Goal: Task Accomplishment & Management: Manage account settings

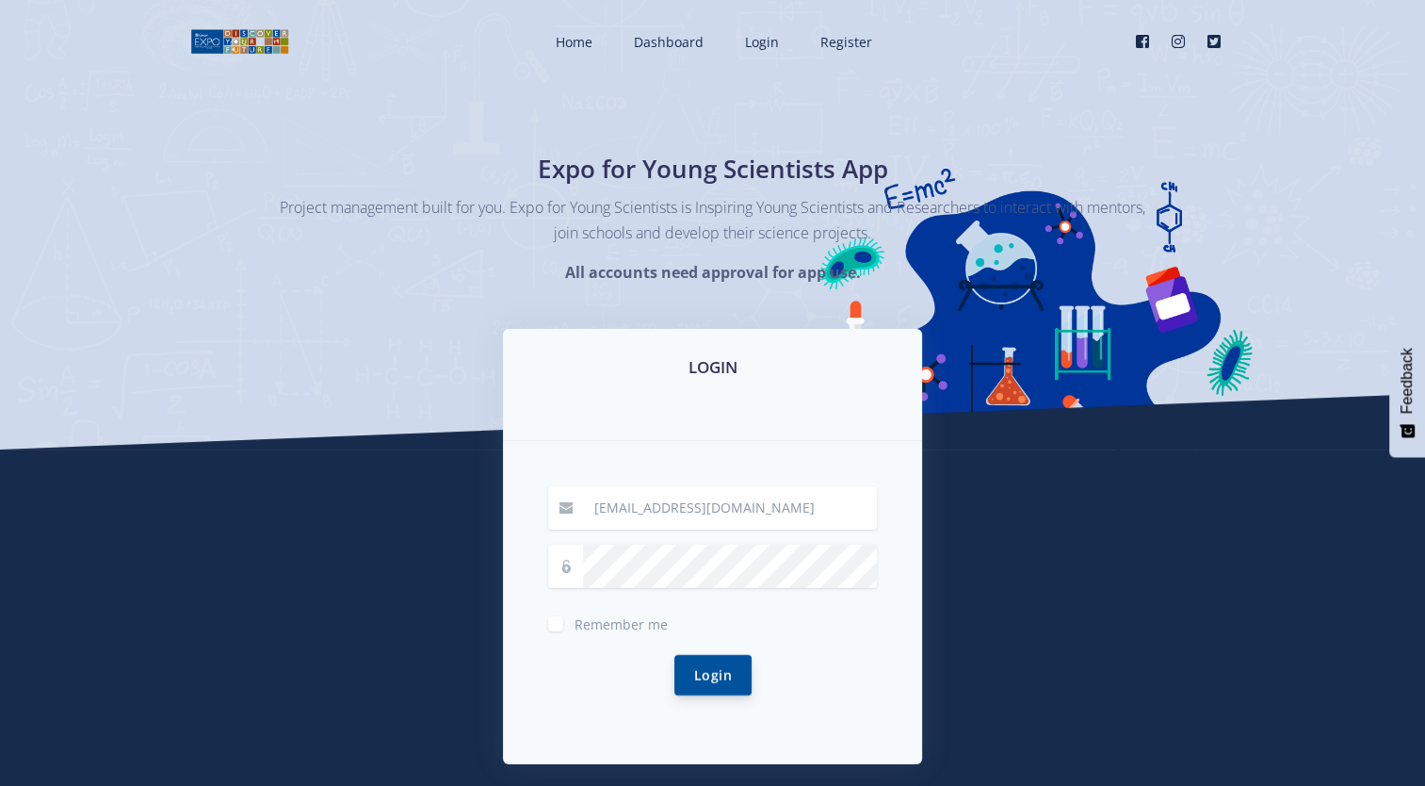
click at [711, 668] on button "Login" at bounding box center [713, 675] width 77 height 41
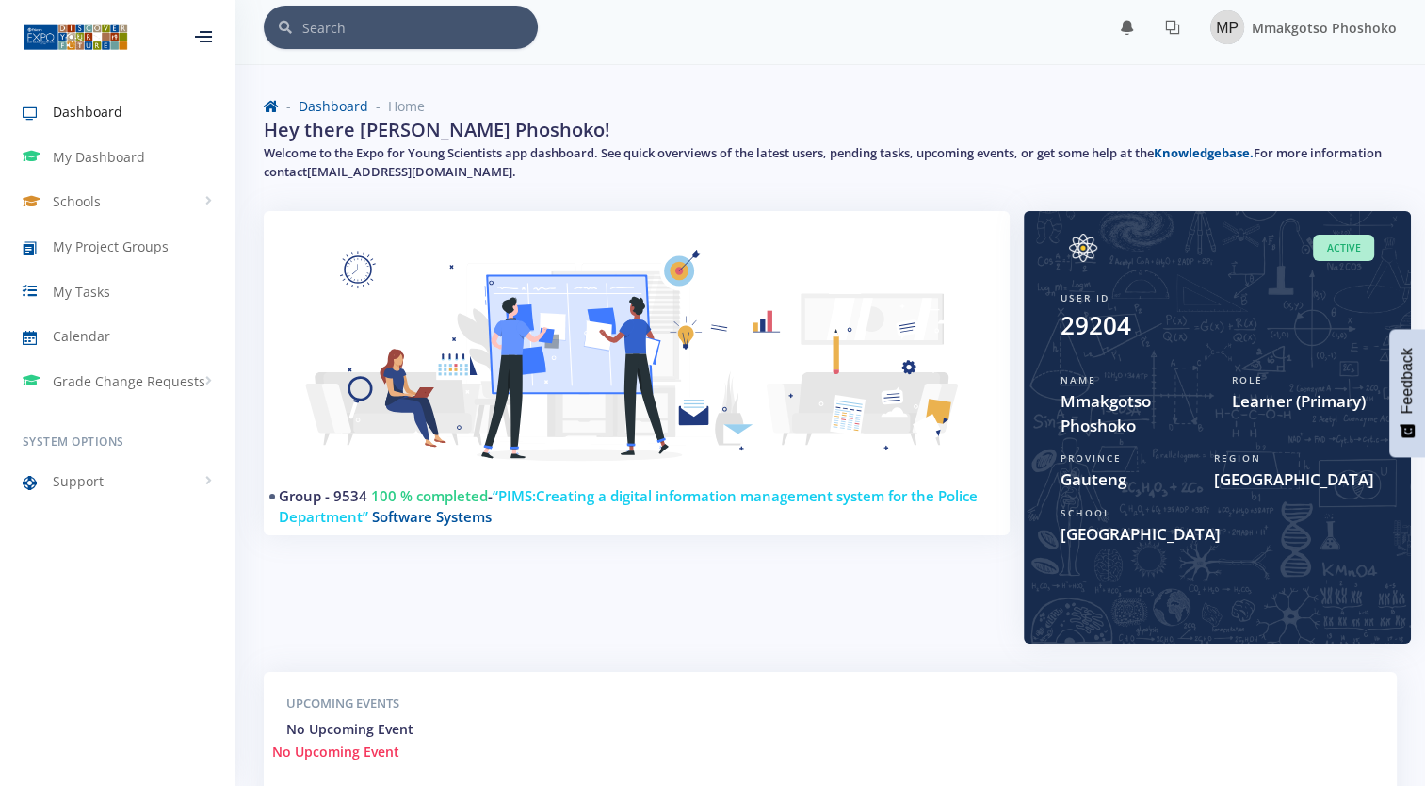
scroll to position [8, 0]
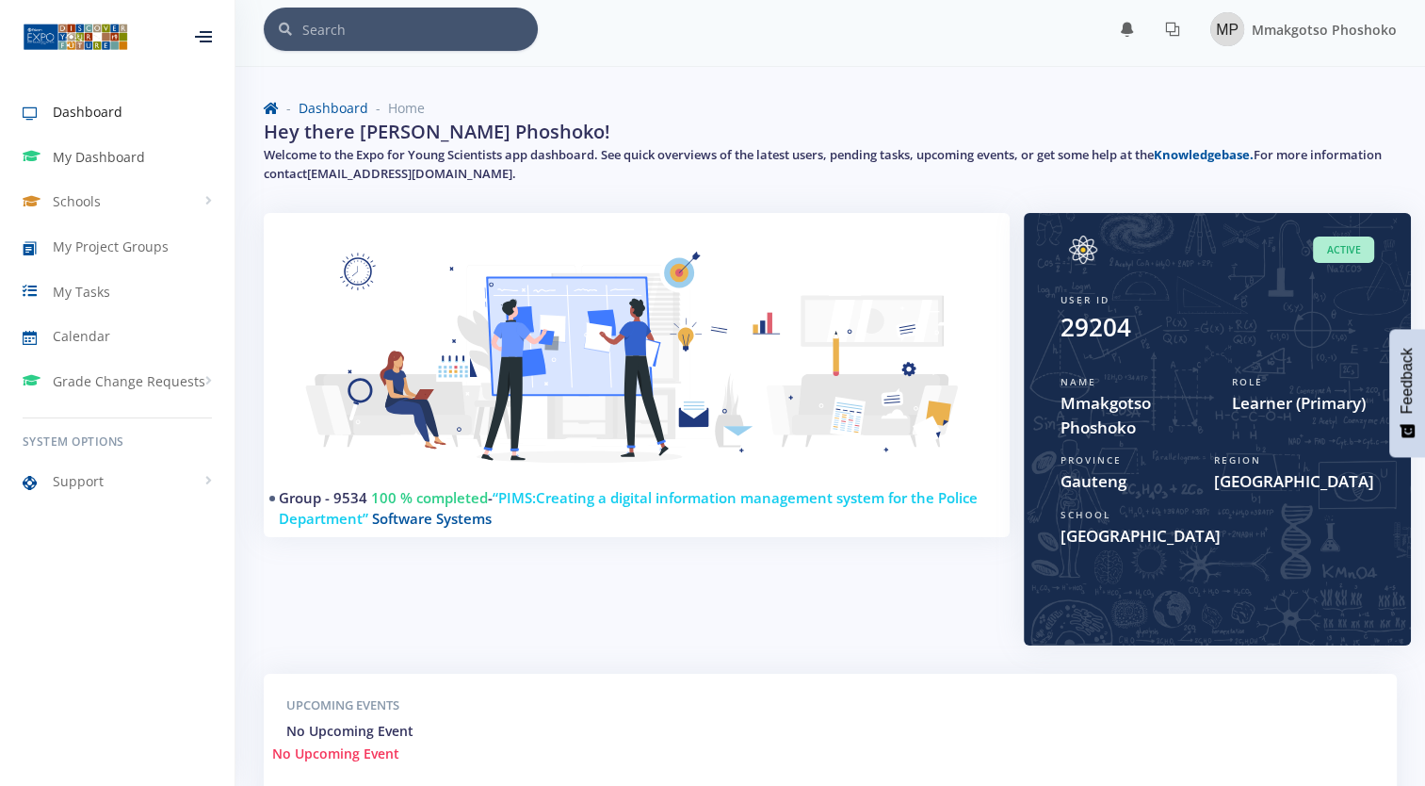
click at [154, 152] on link "My Dashboard" at bounding box center [117, 157] width 235 height 43
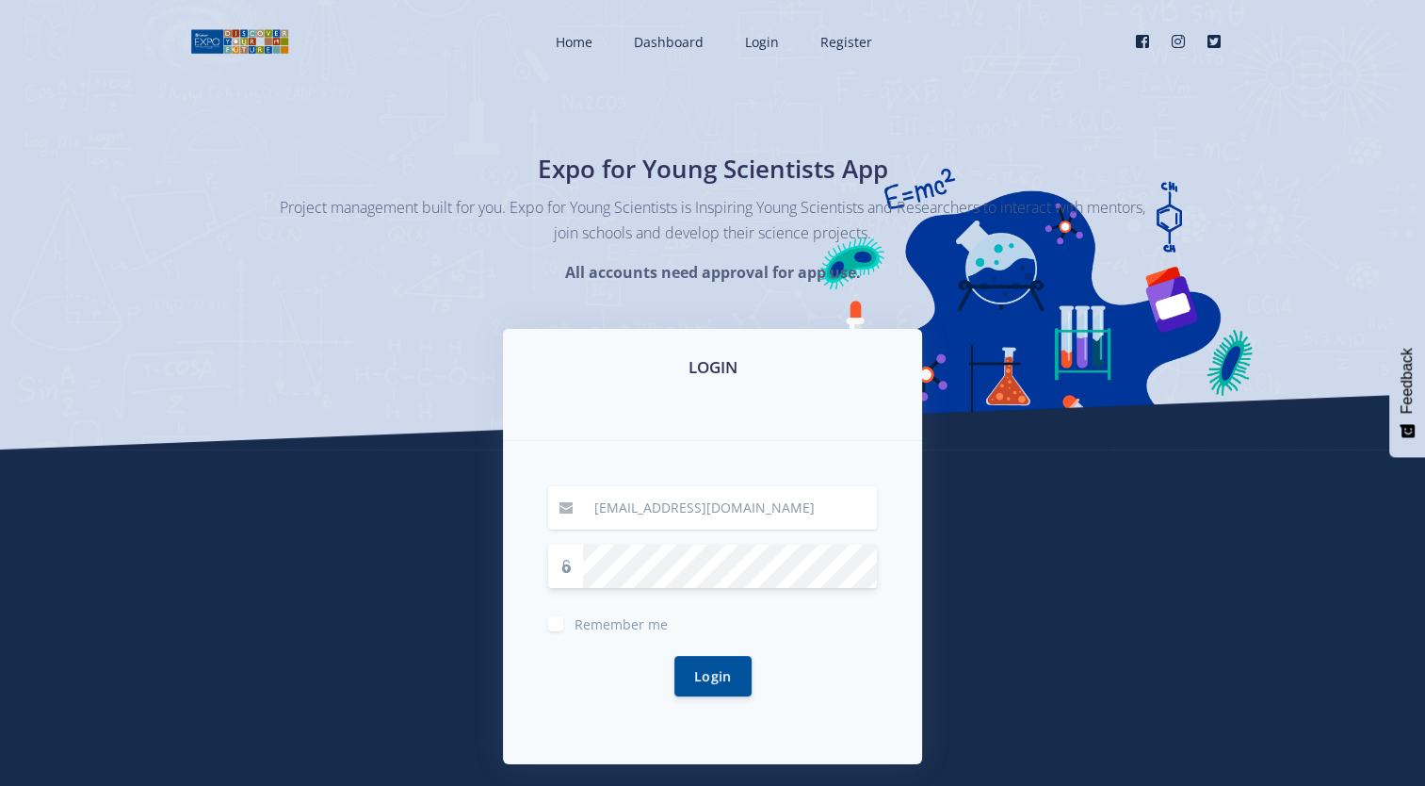
click at [741, 588] on form "mmakgotsopm@gmail.com Remember me Login" at bounding box center [712, 602] width 329 height 233
click at [771, 525] on input "mmakgotsopm@gmail.com" at bounding box center [730, 507] width 294 height 43
type input "mmathabop0@gmail.com"
click at [727, 658] on button "Login" at bounding box center [713, 675] width 77 height 41
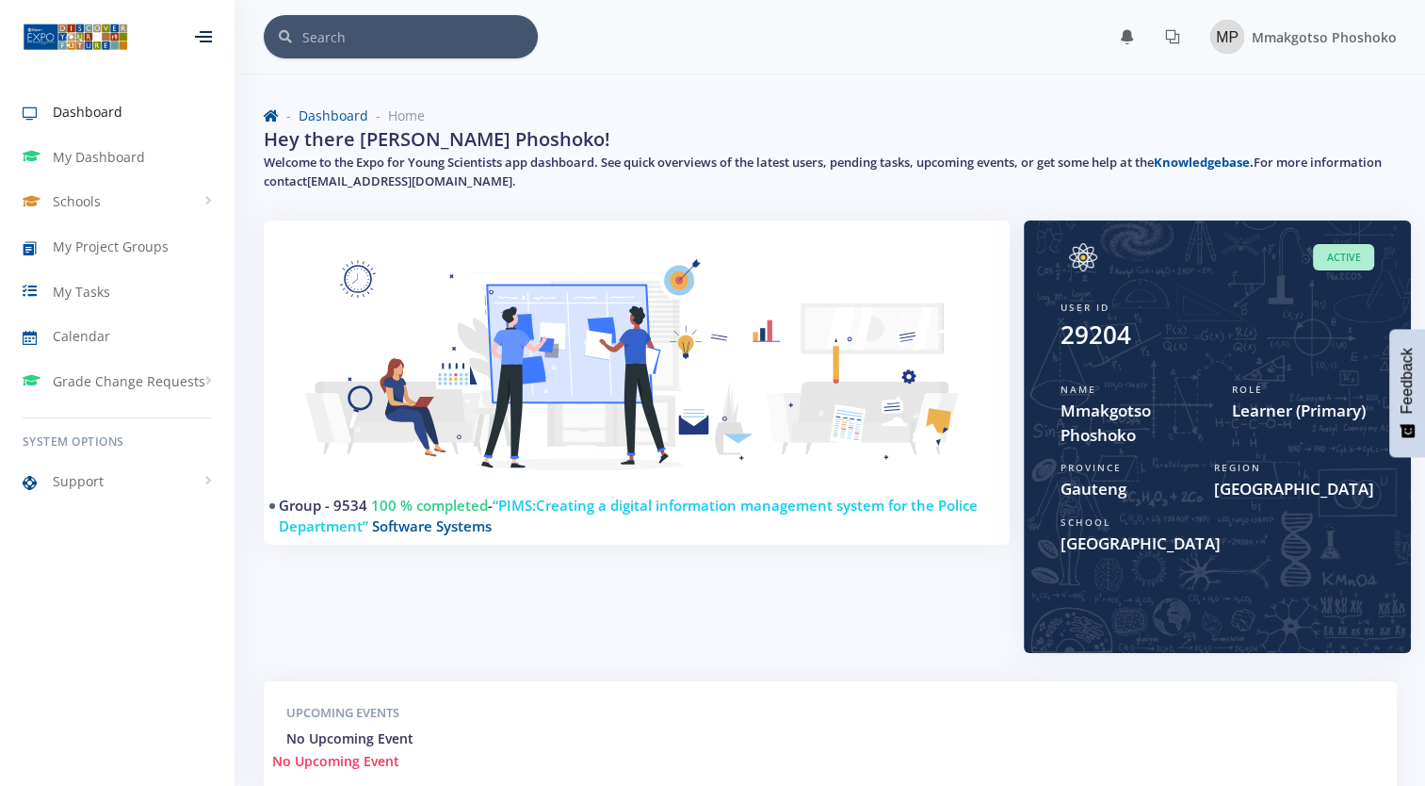
scroll to position [14, 14]
click at [1228, 40] on img at bounding box center [1228, 37] width 34 height 34
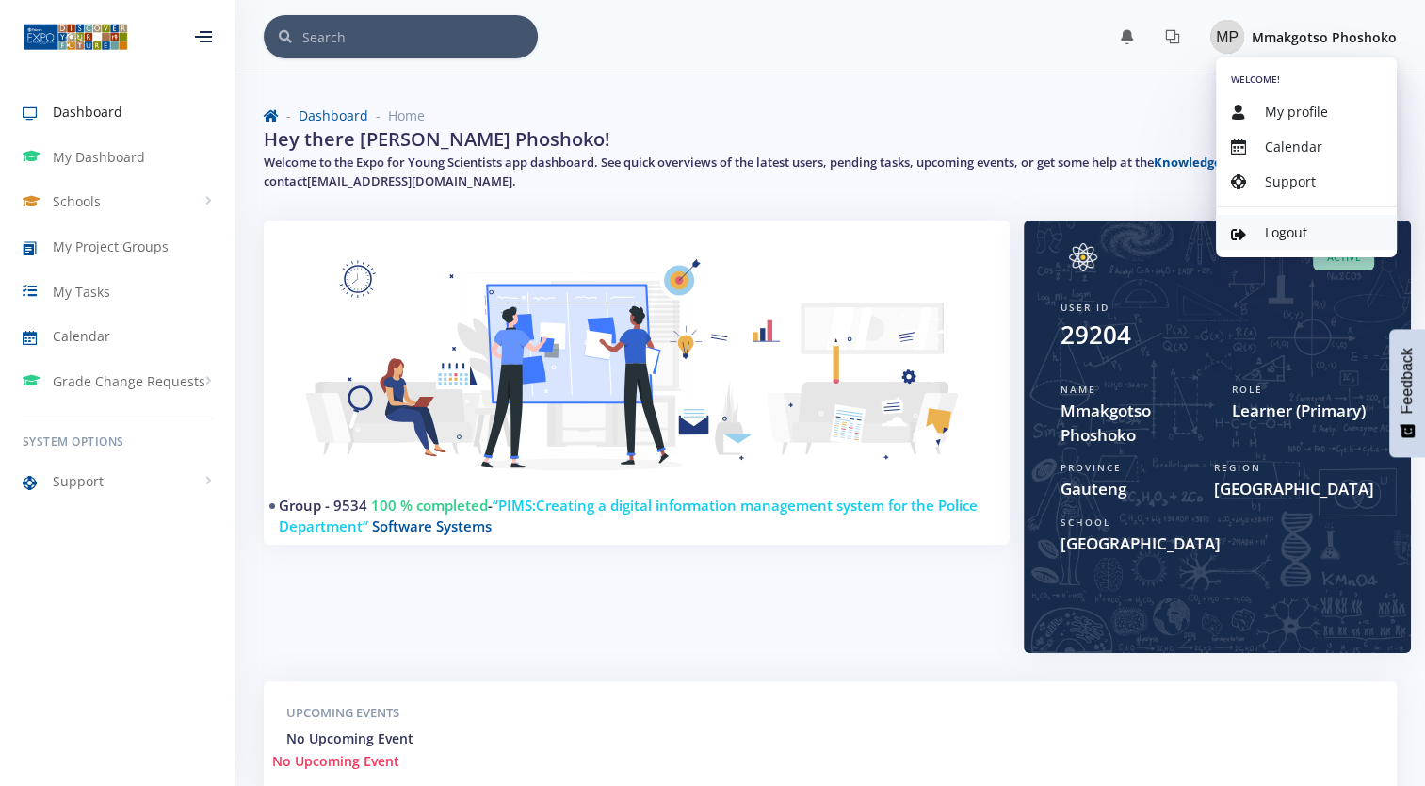
click at [1288, 228] on span "Logout" at bounding box center [1286, 232] width 42 height 18
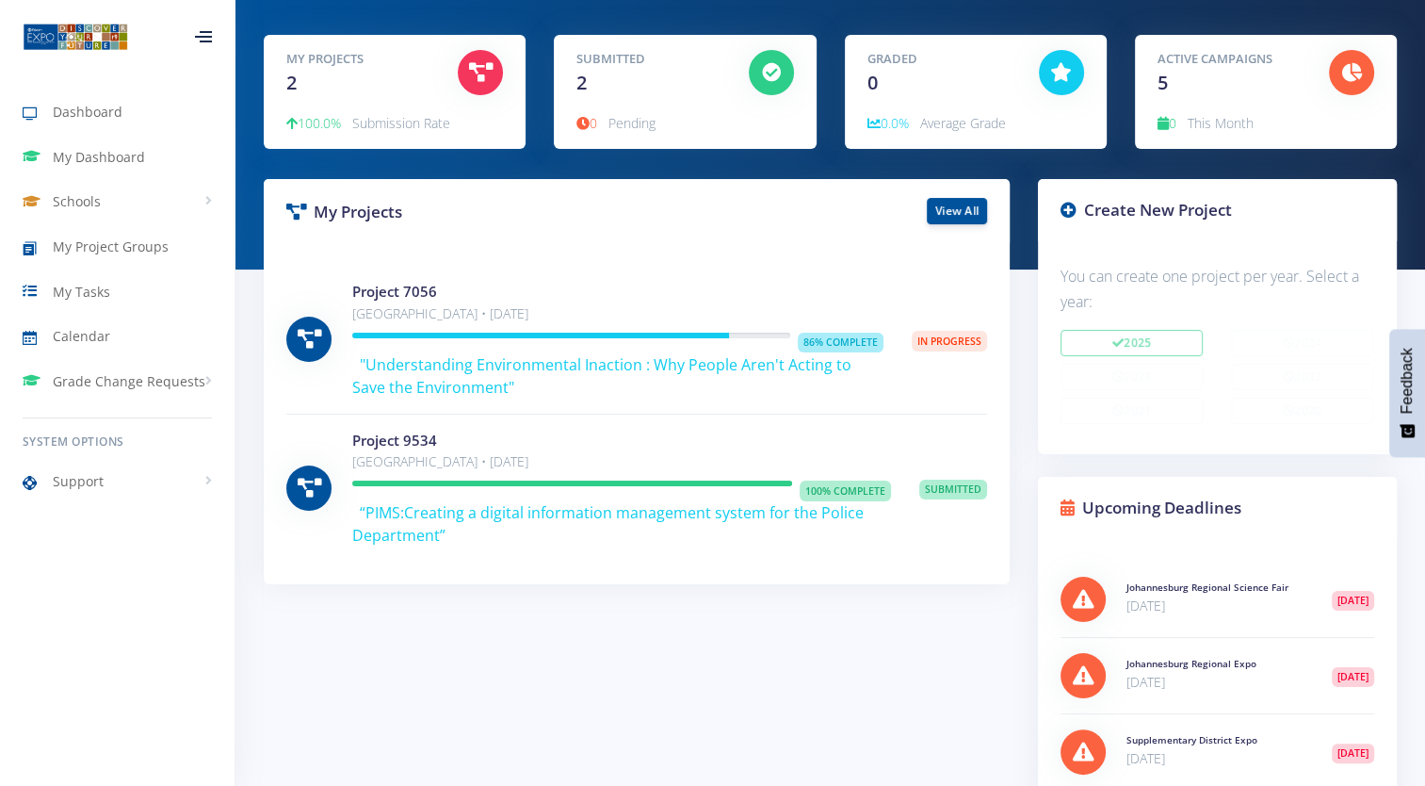
scroll to position [172, 0]
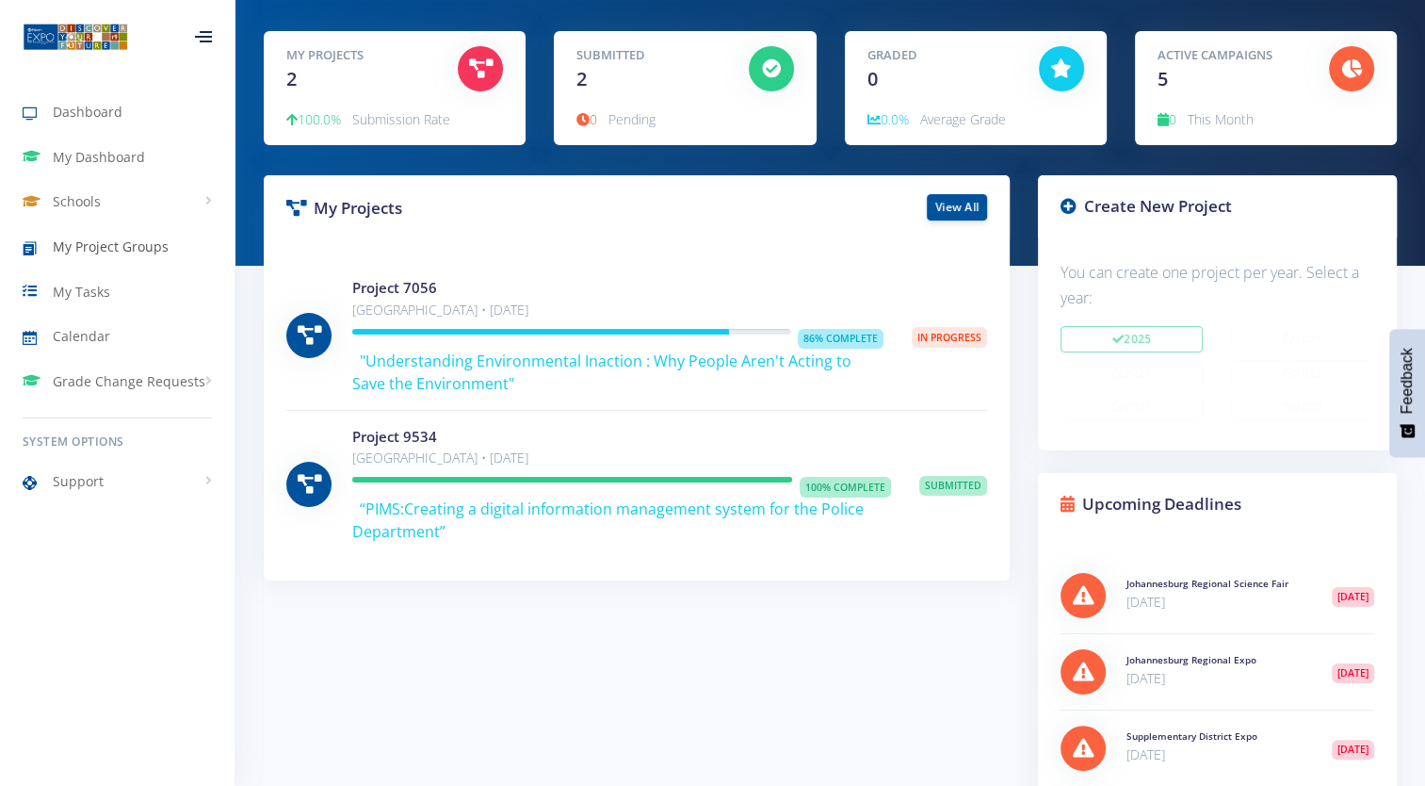
click at [136, 251] on span "My Project Groups" at bounding box center [111, 246] width 116 height 20
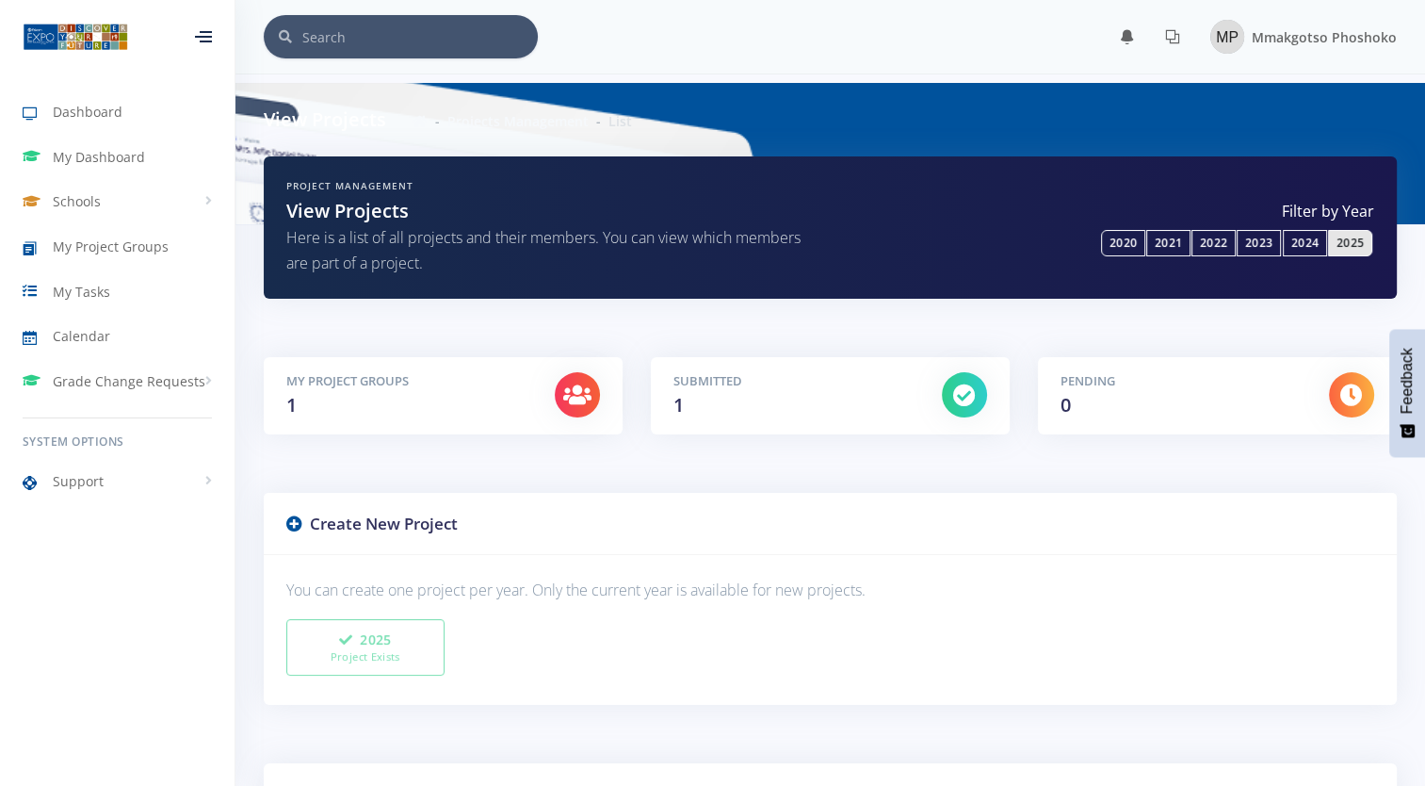
scroll to position [14, 14]
click at [102, 288] on span "My Tasks" at bounding box center [81, 292] width 57 height 20
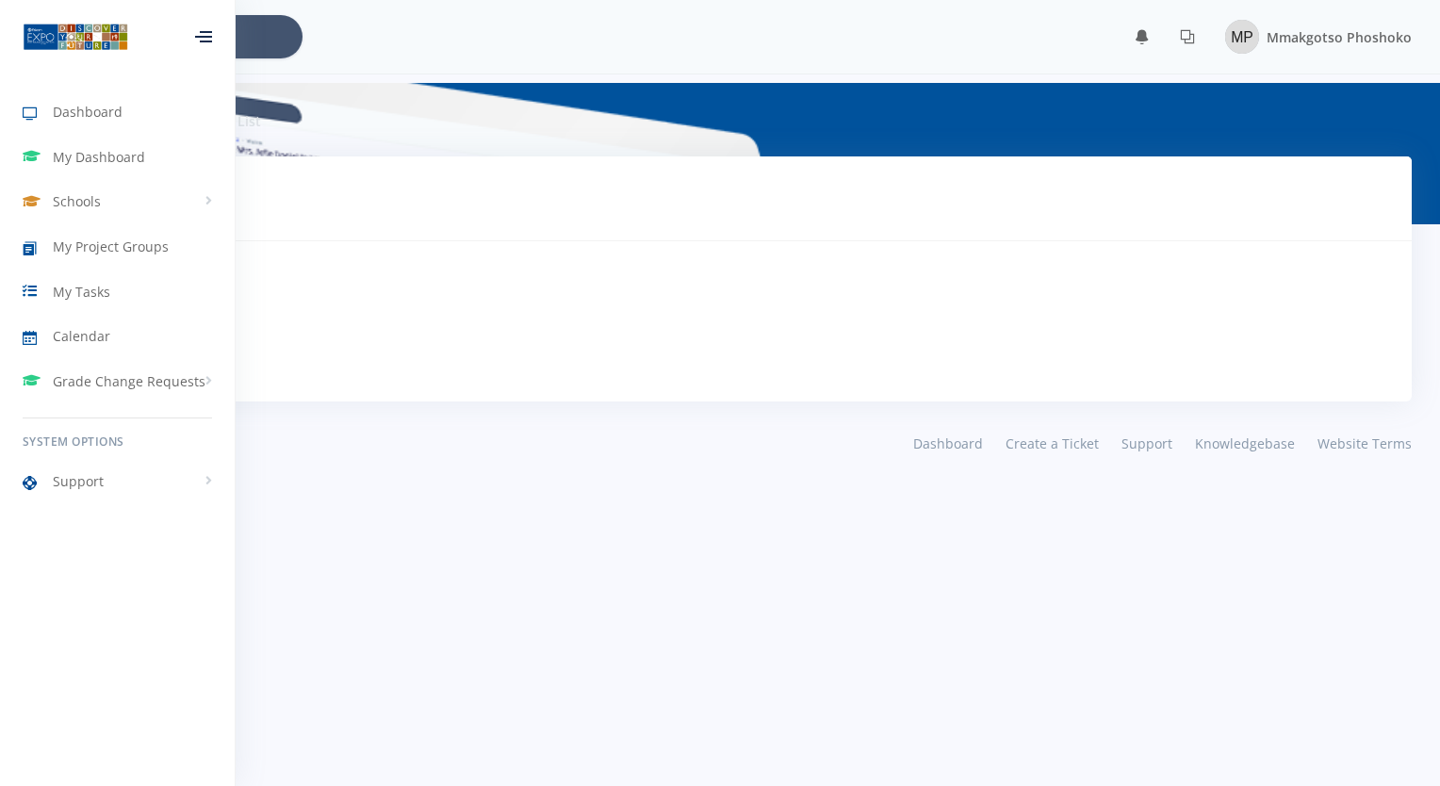
scroll to position [14, 14]
drag, startPoint x: 0, startPoint y: 0, endPoint x: 63, endPoint y: 298, distance: 304.3
click at [63, 298] on span "My Tasks" at bounding box center [81, 292] width 57 height 20
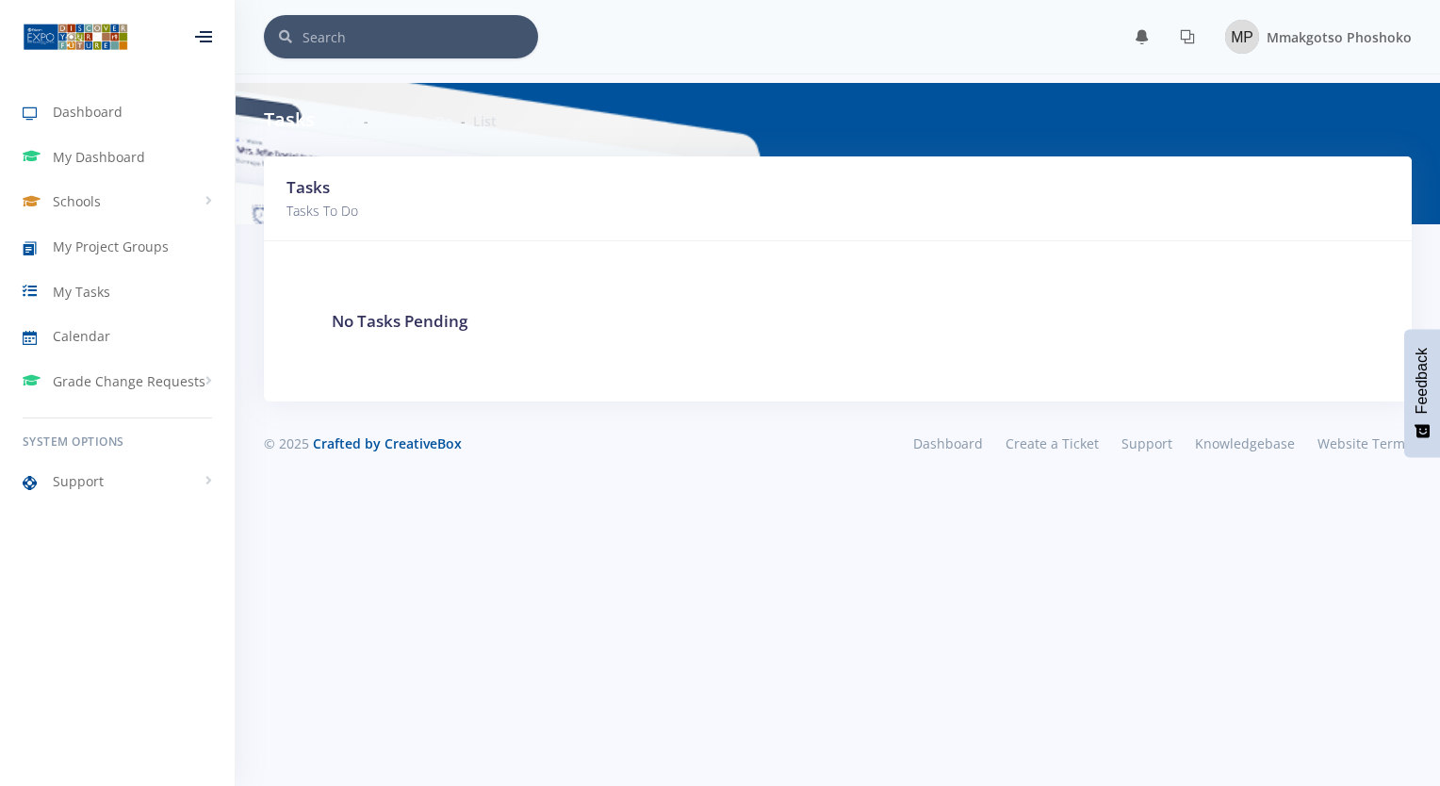
scroll to position [14, 14]
click at [109, 243] on span "My Project Groups" at bounding box center [111, 246] width 116 height 20
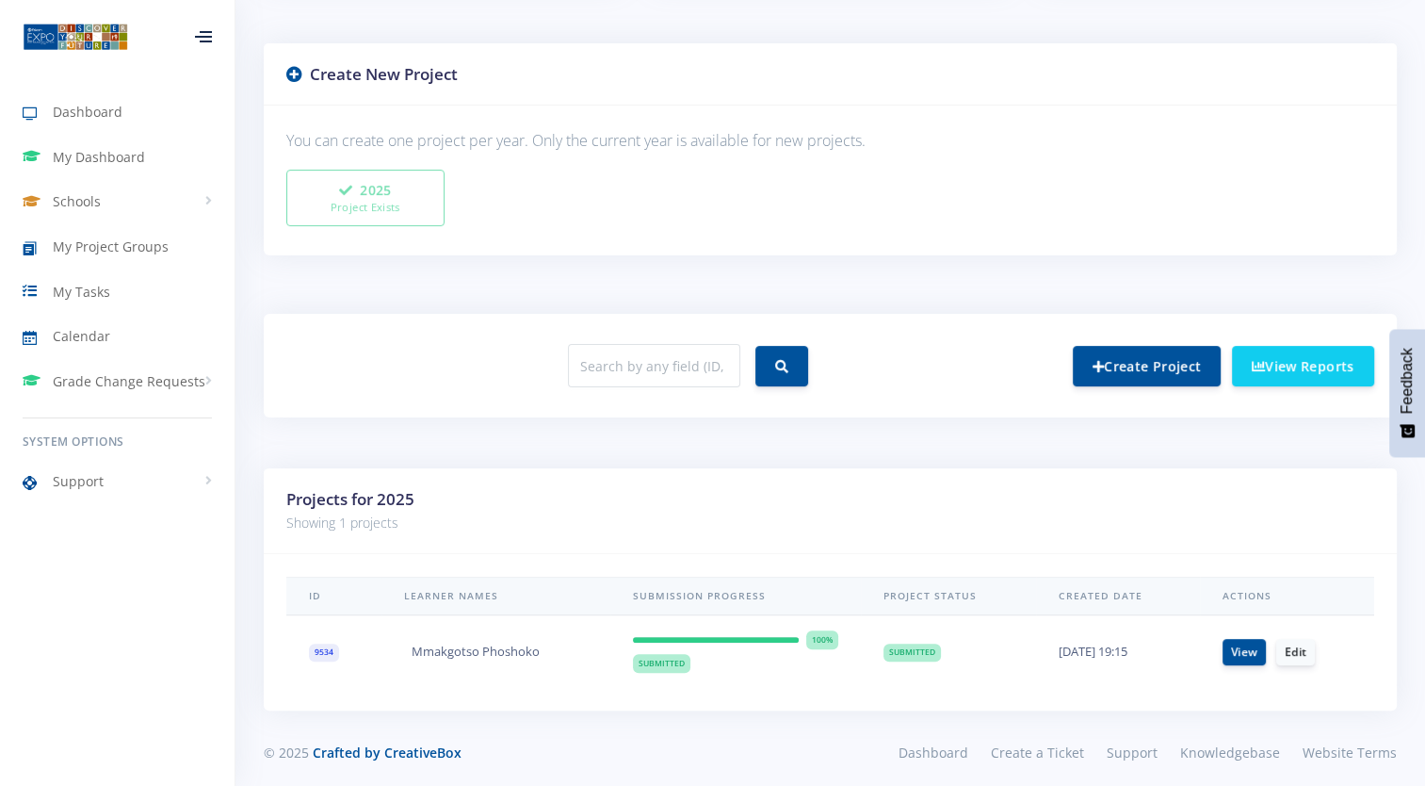
scroll to position [456, 0]
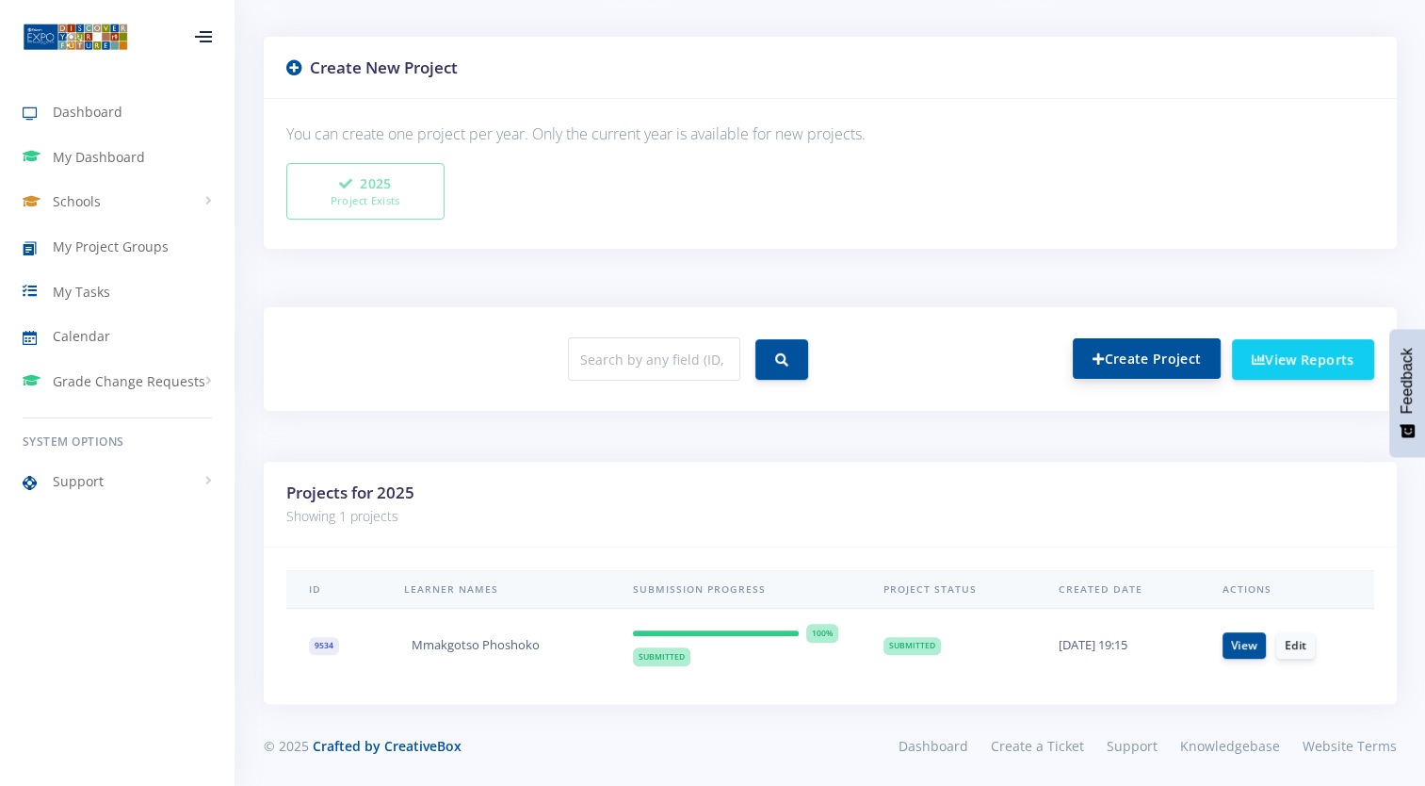
click at [1156, 338] on link "Create Project" at bounding box center [1147, 358] width 148 height 41
click at [1116, 363] on link "Create Project" at bounding box center [1147, 358] width 148 height 41
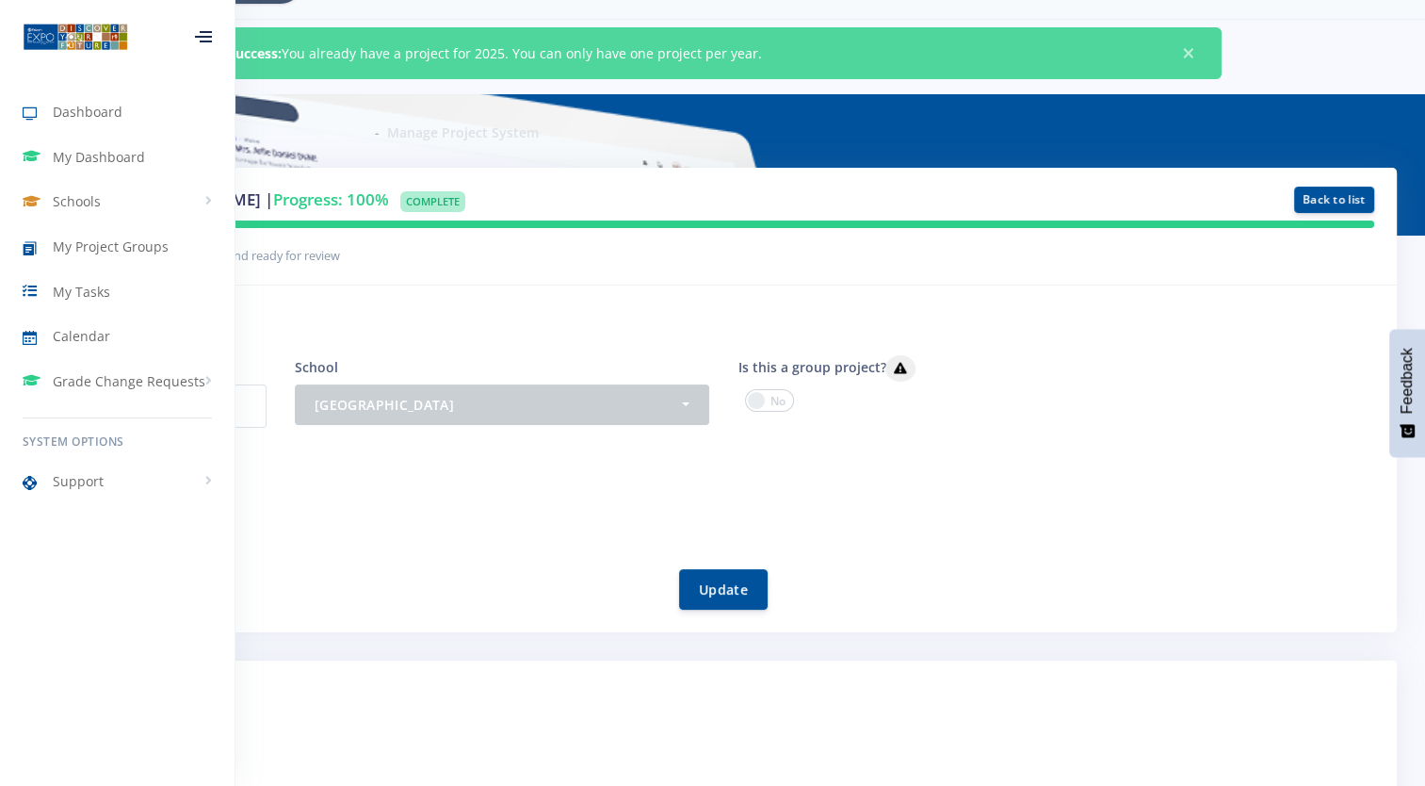
scroll to position [28, 0]
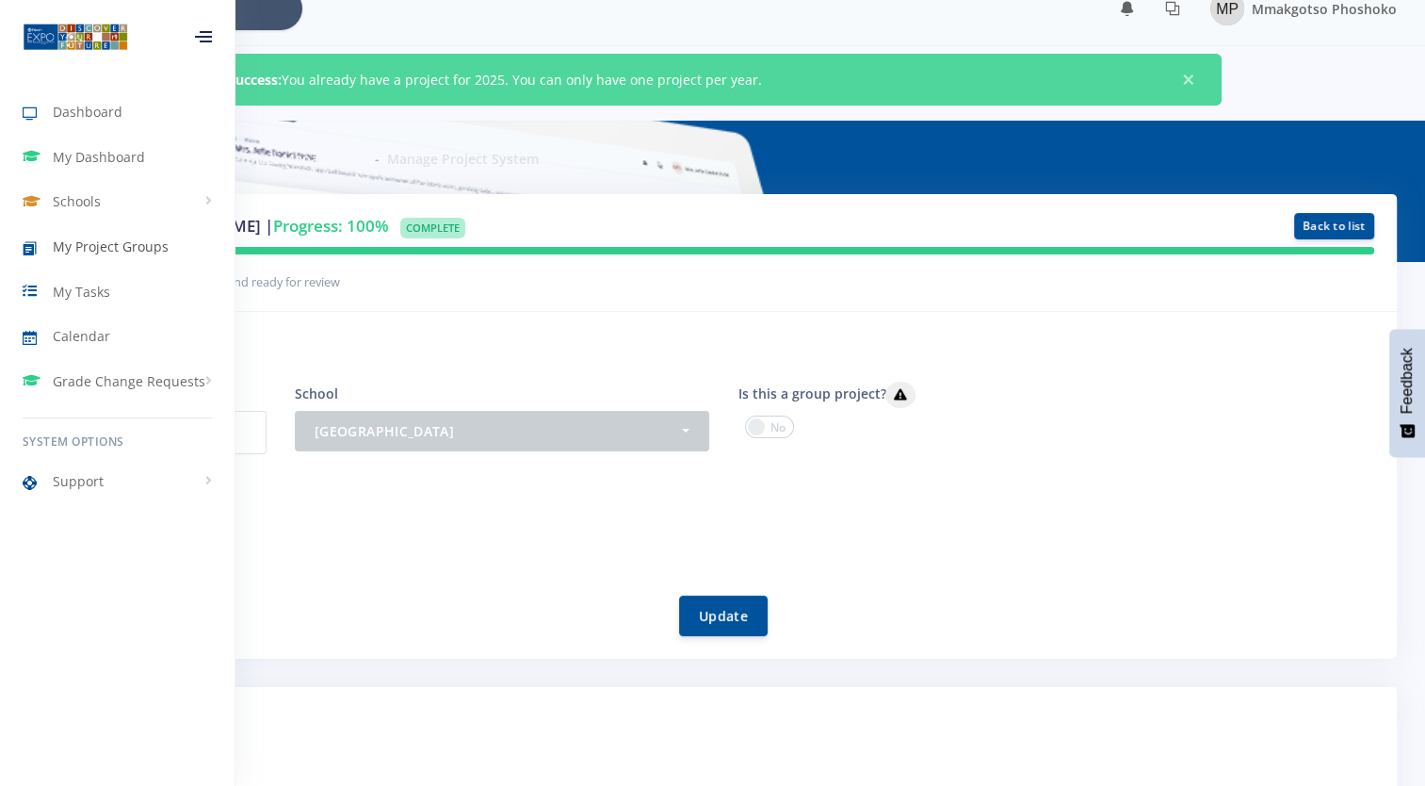
click at [152, 255] on span "My Project Groups" at bounding box center [111, 246] width 116 height 20
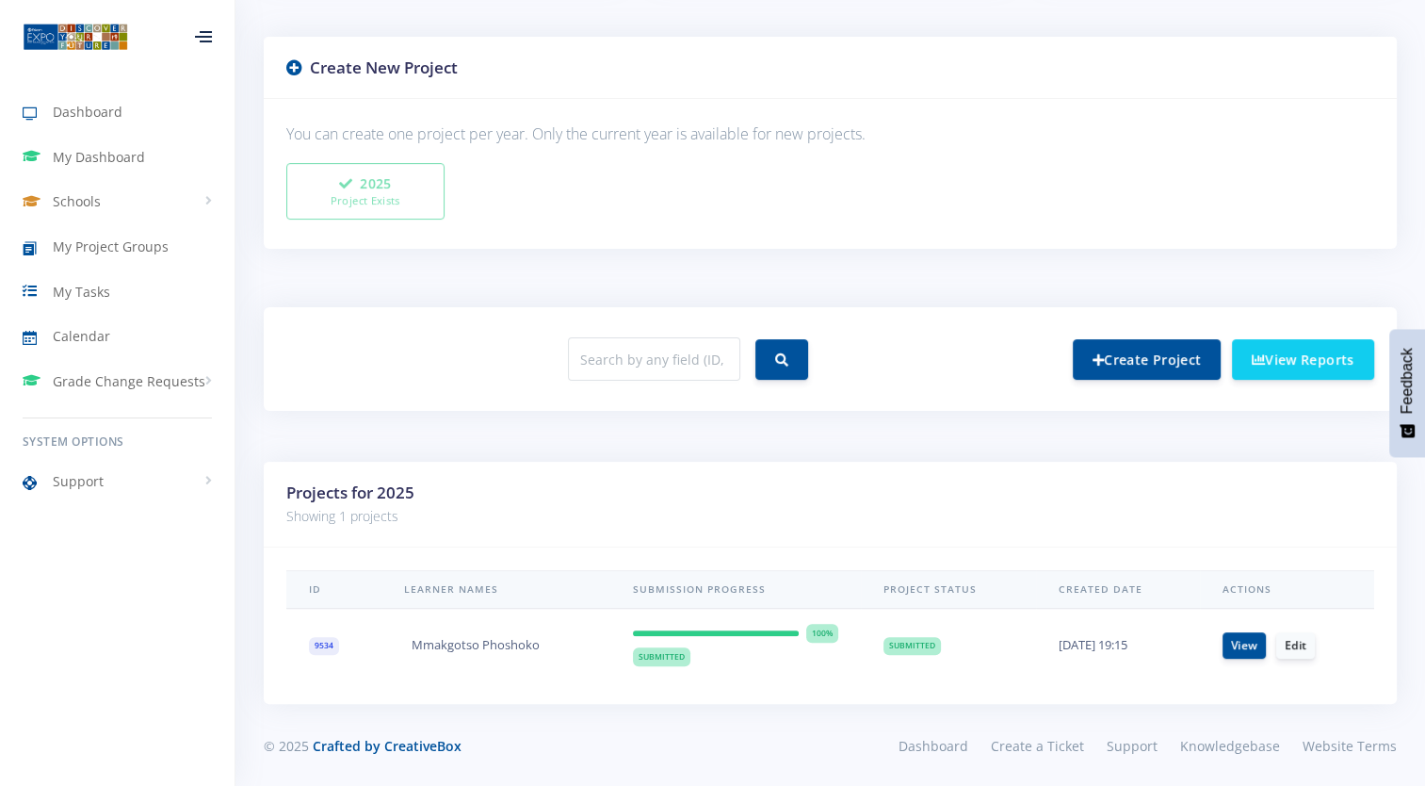
scroll to position [14, 14]
click at [1163, 355] on link "Create Project" at bounding box center [1147, 358] width 148 height 41
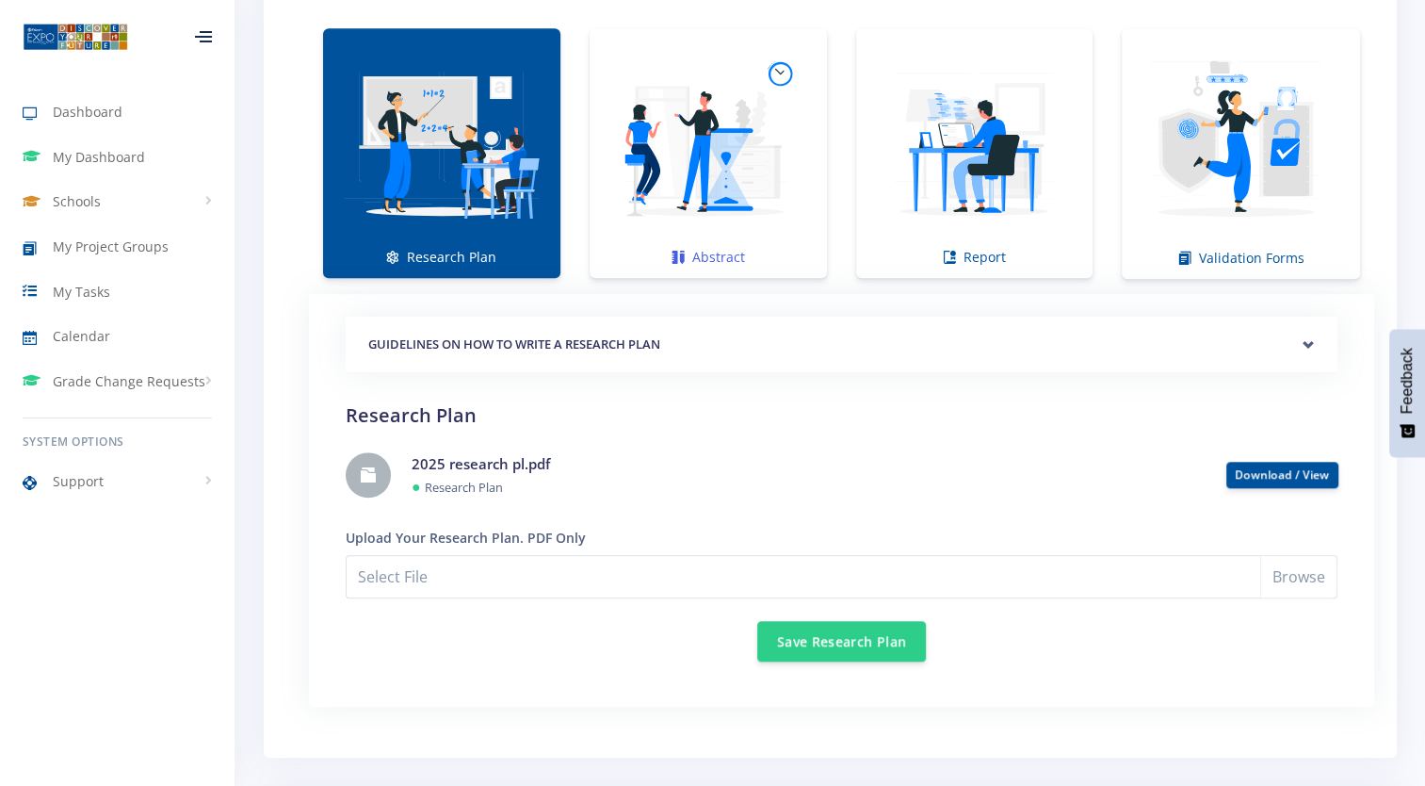
scroll to position [1213, 0]
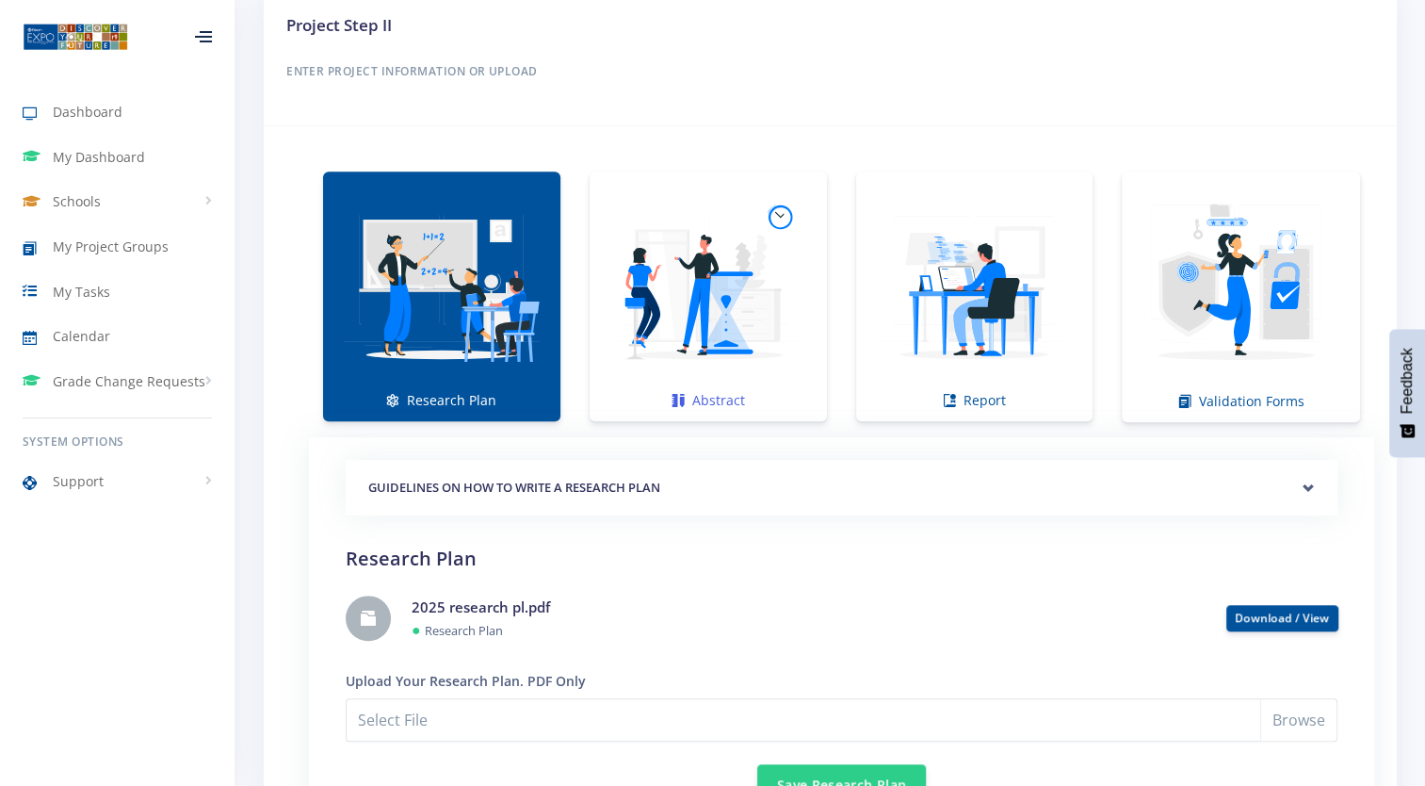
click at [734, 324] on img at bounding box center [708, 286] width 207 height 207
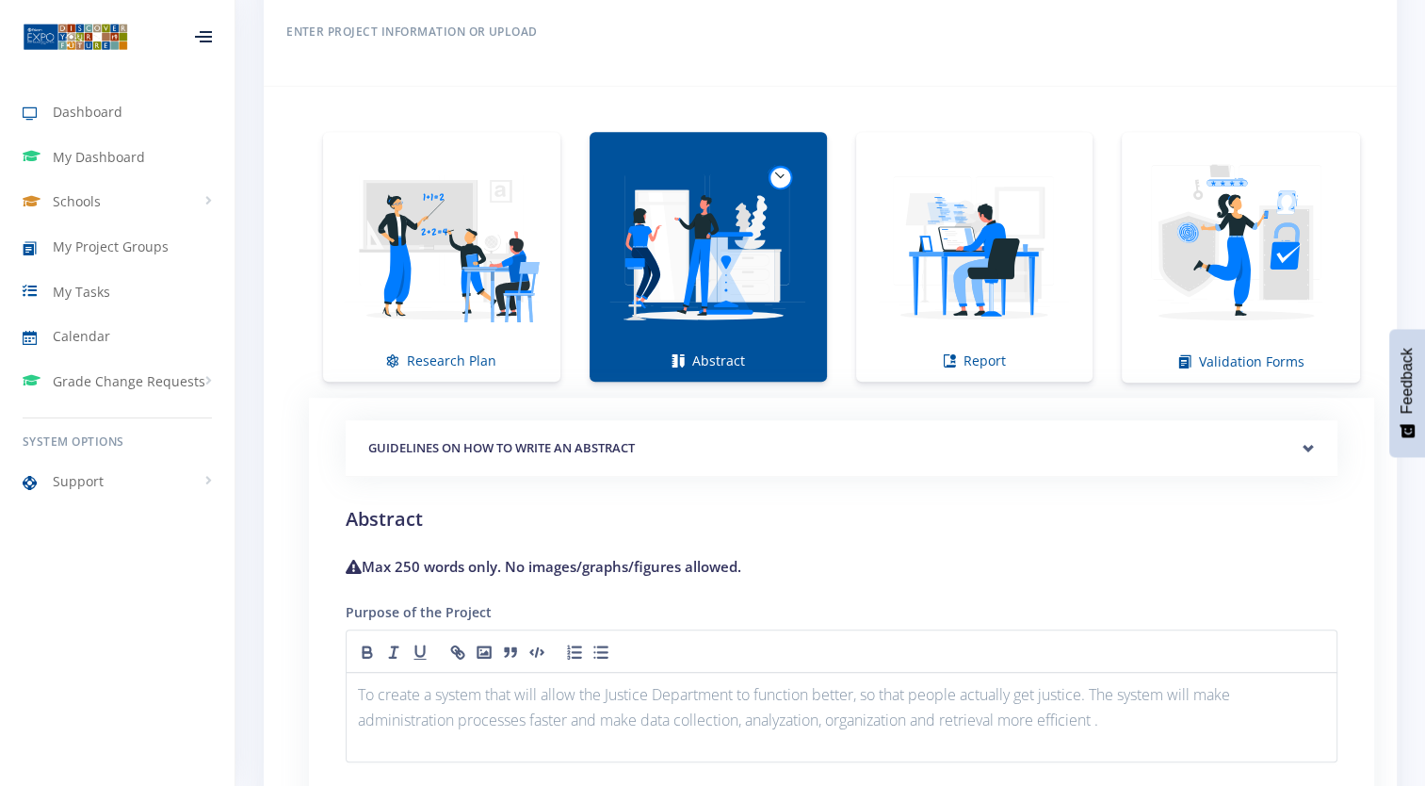
scroll to position [1254, 0]
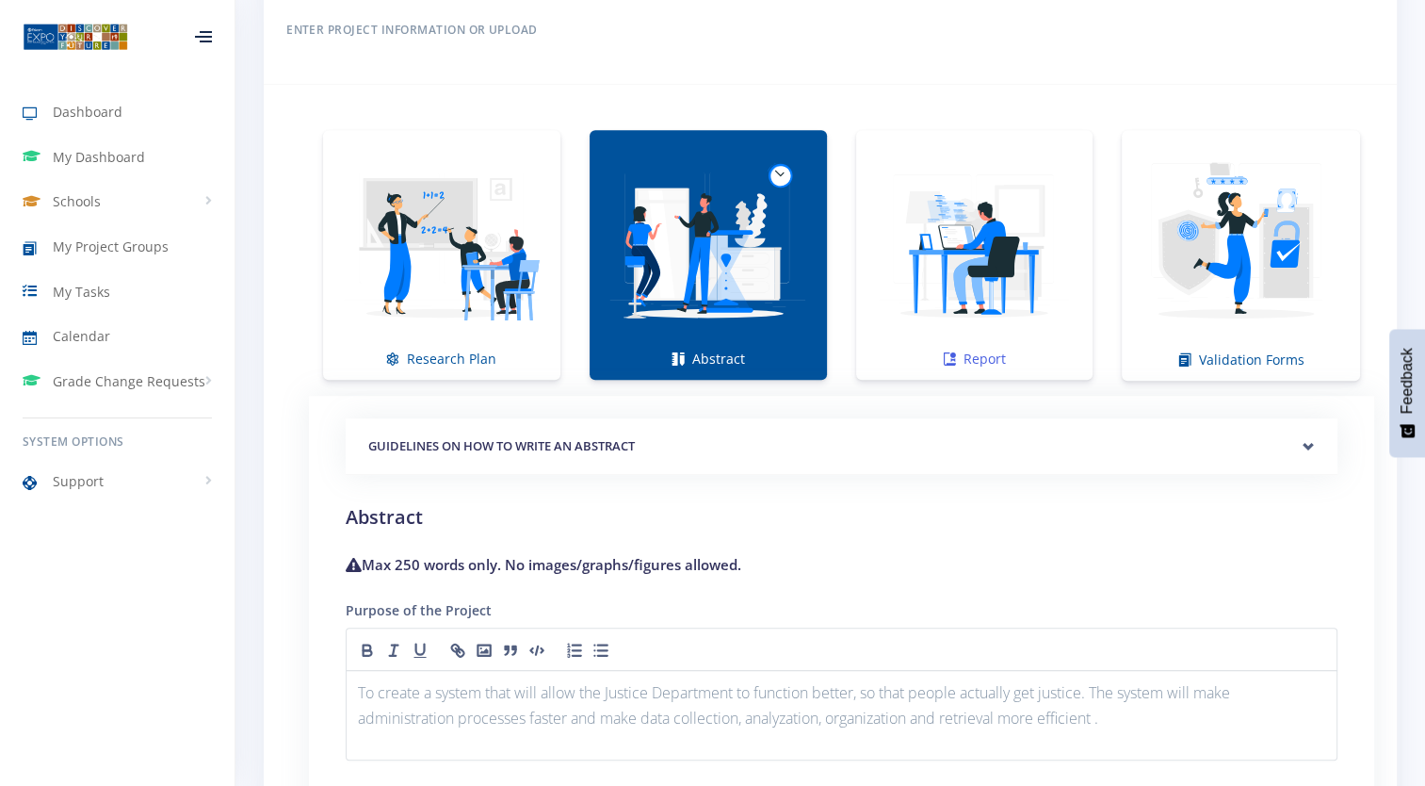
click at [972, 246] on img at bounding box center [974, 244] width 207 height 207
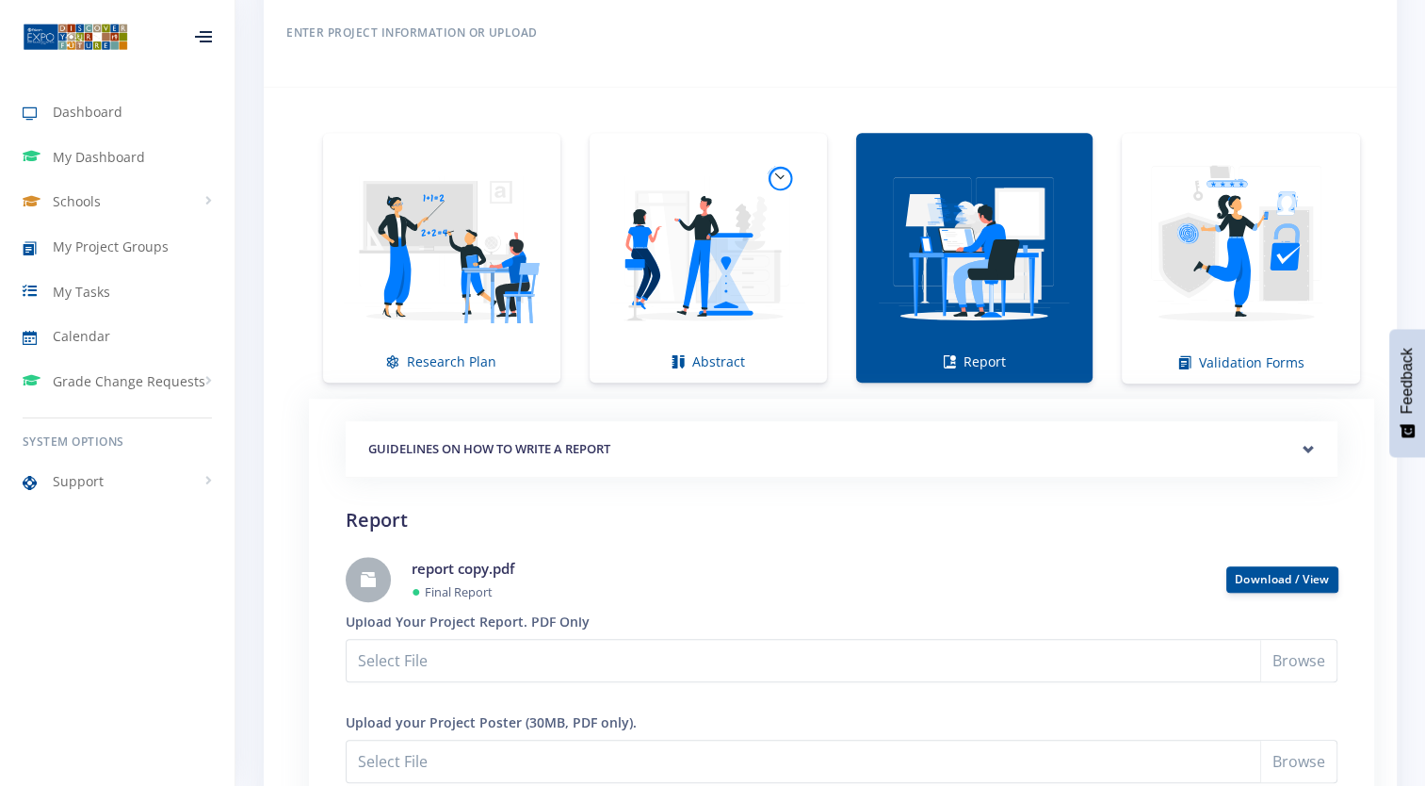
scroll to position [1250, 0]
click at [1240, 260] on img at bounding box center [1241, 249] width 208 height 208
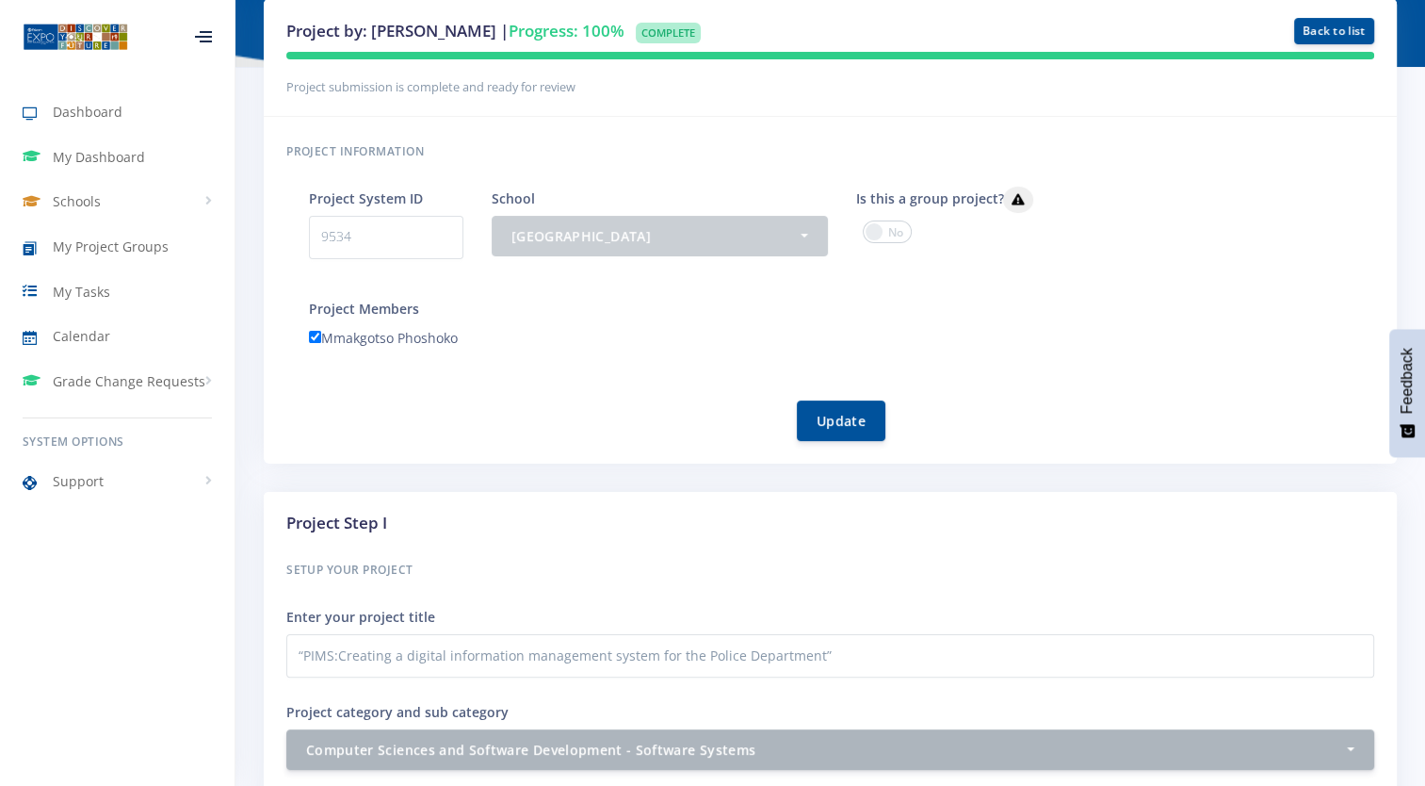
scroll to position [0, 0]
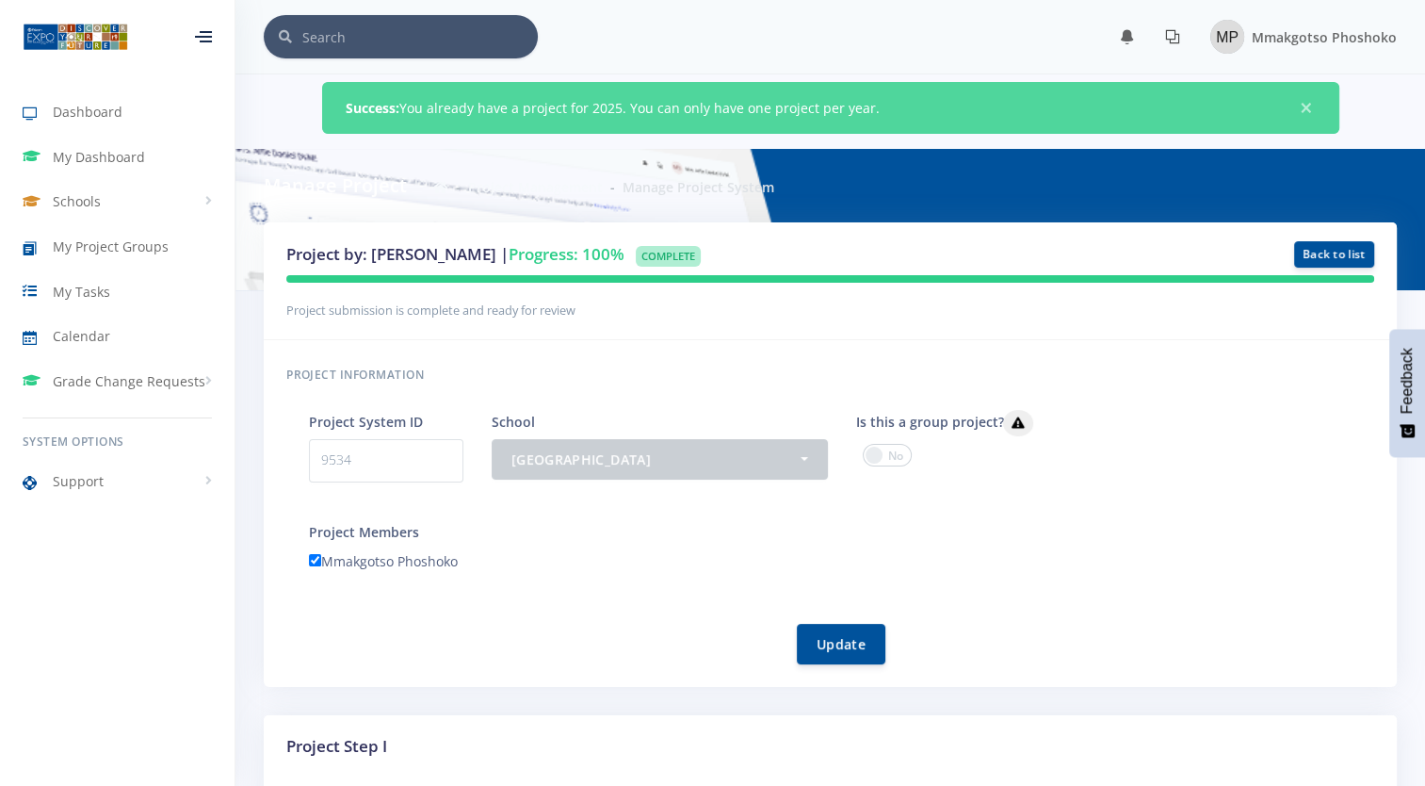
click at [1167, 43] on link at bounding box center [1172, 37] width 45 height 30
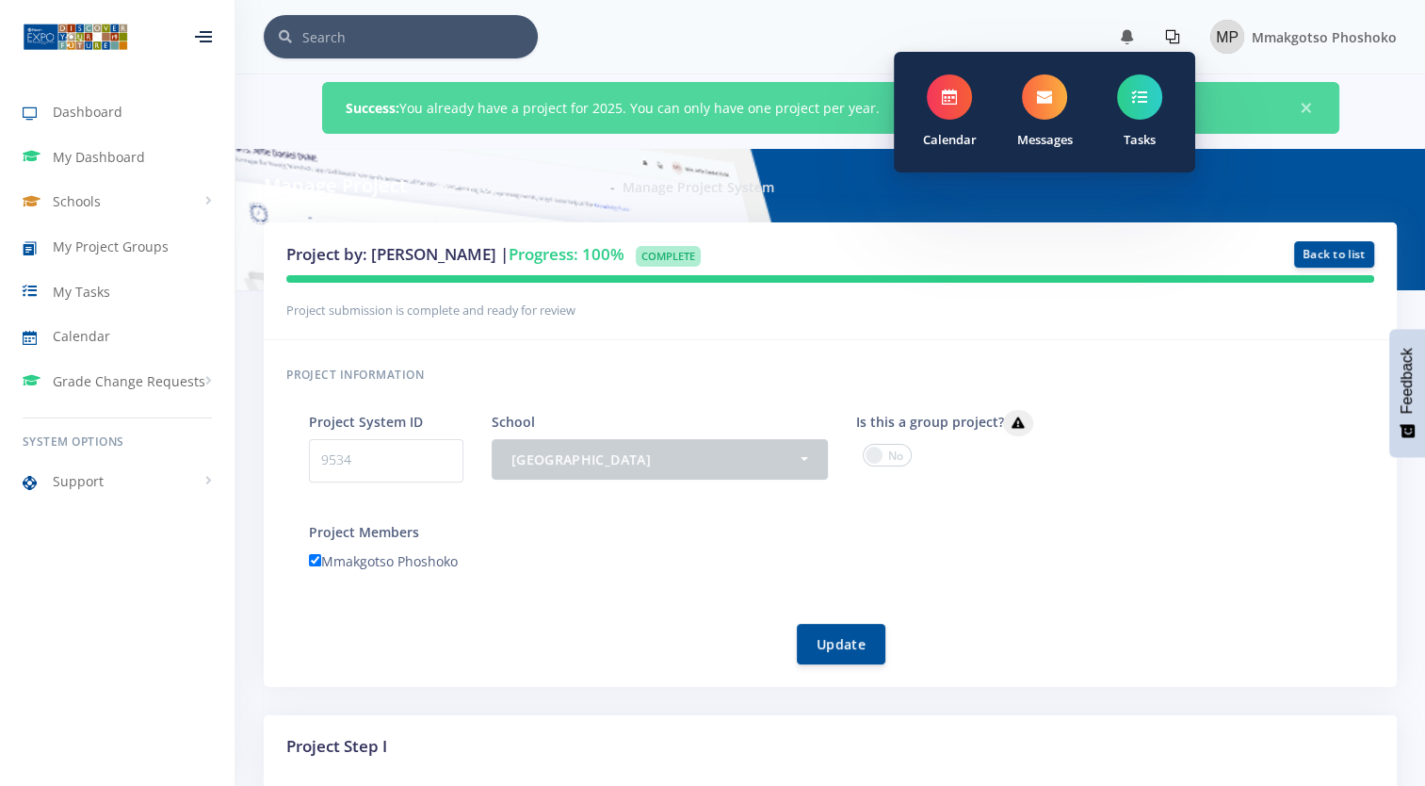
click at [1022, 17] on div "× You have 0 notifications." at bounding box center [830, 36] width 1133 height 43
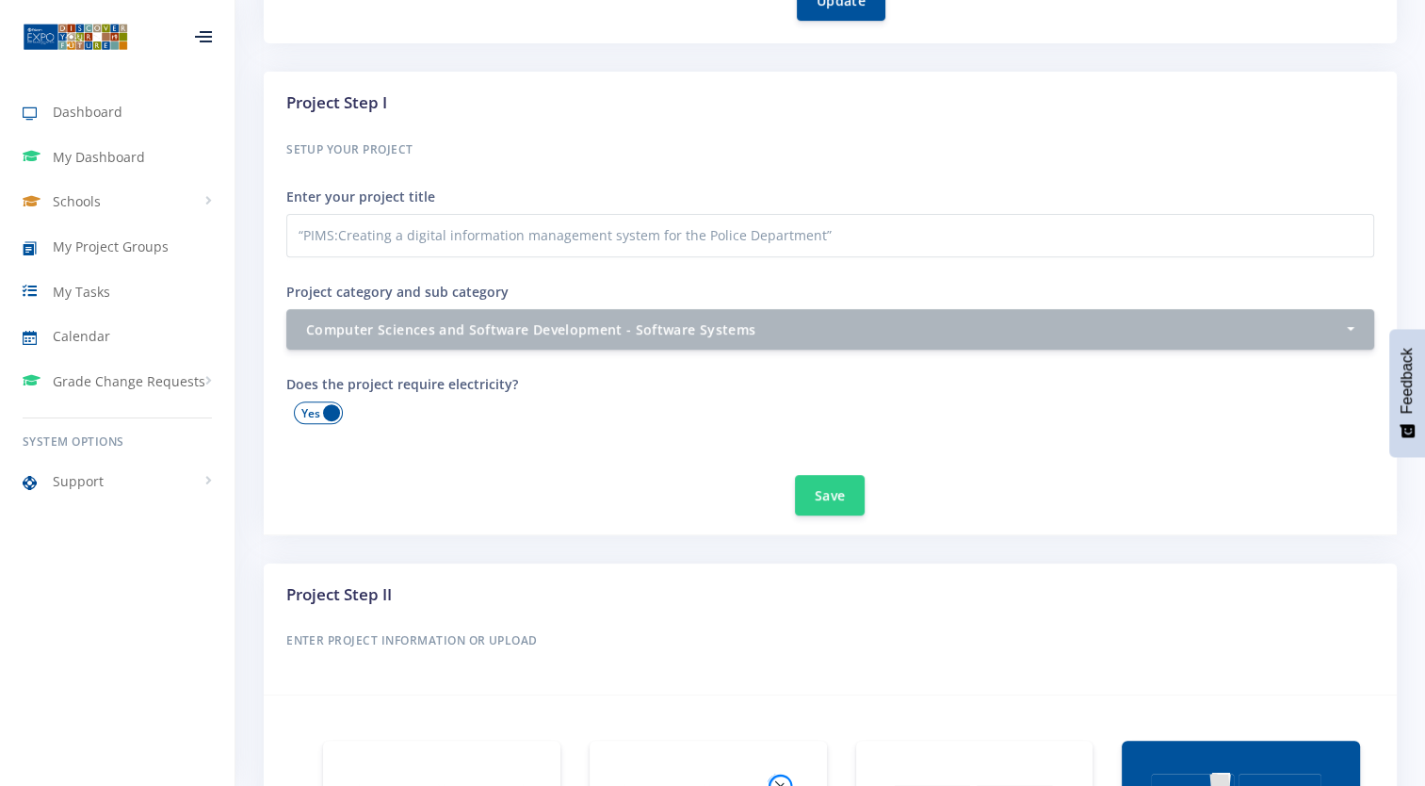
scroll to position [644, 0]
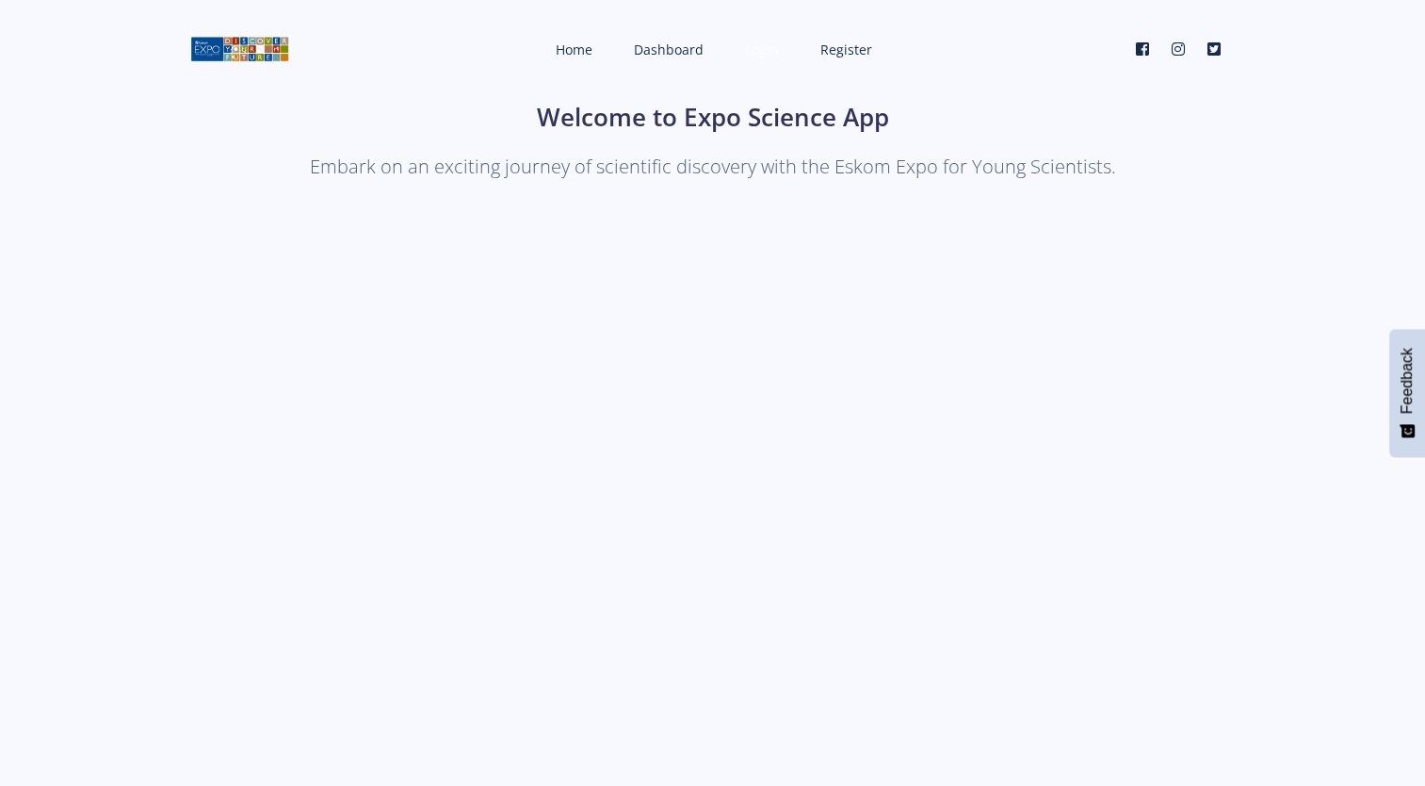
click at [766, 52] on span "Login" at bounding box center [762, 50] width 34 height 18
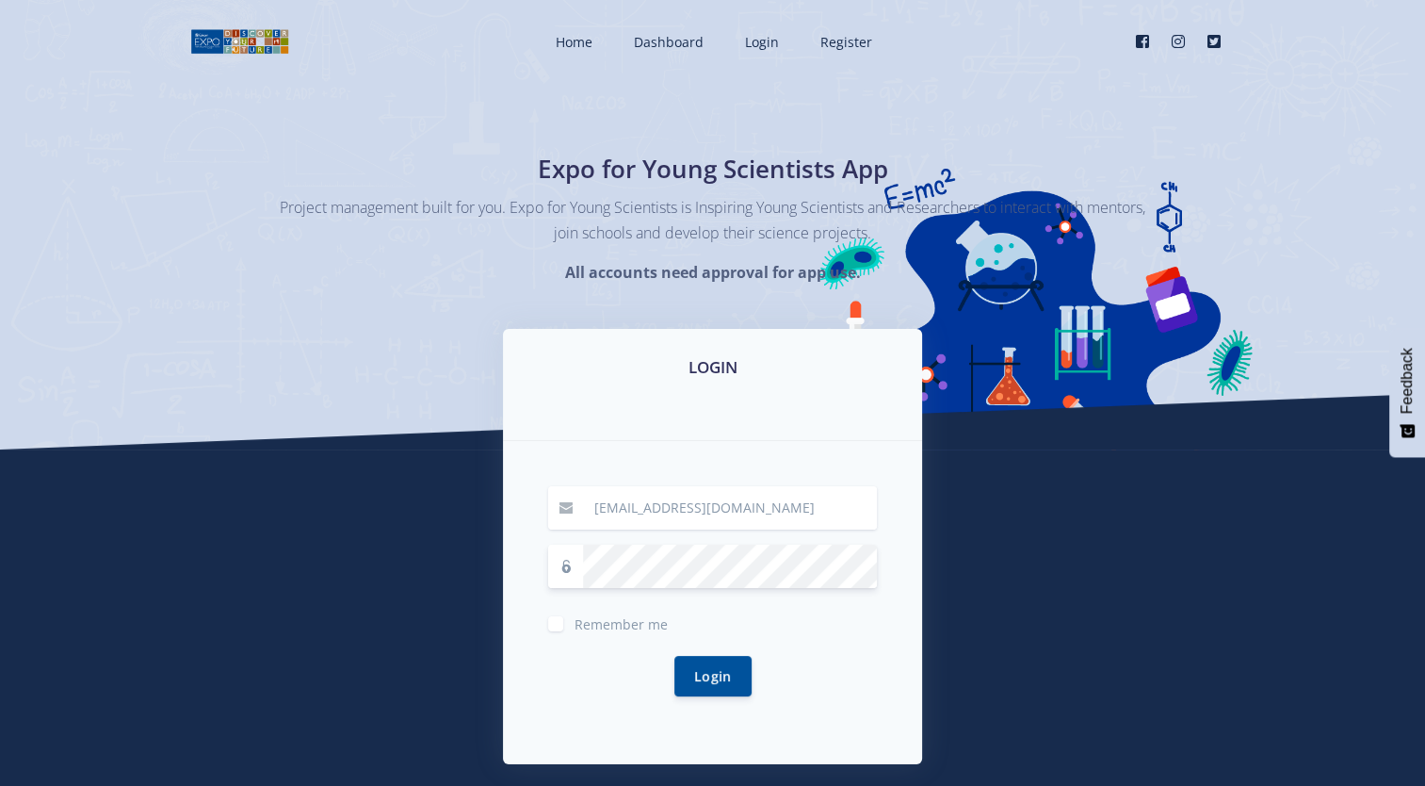
click at [675, 656] on button "Login" at bounding box center [713, 676] width 77 height 41
